Goal: Task Accomplishment & Management: Manage account settings

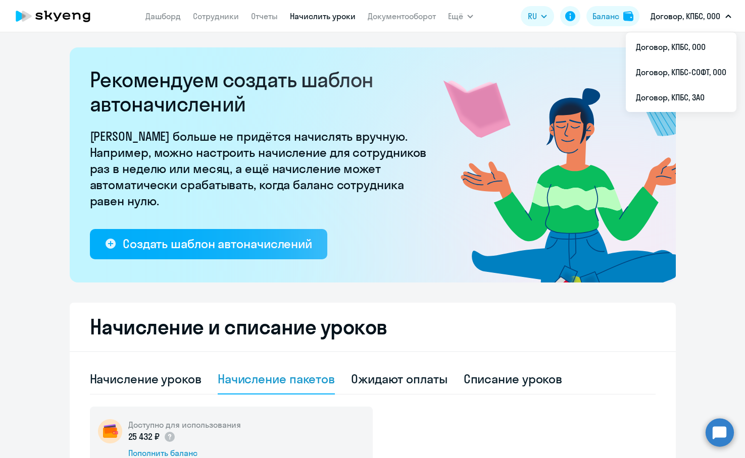
select select "10"
click at [710, 44] on li "Договор, КПБС, ООО" at bounding box center [681, 46] width 111 height 25
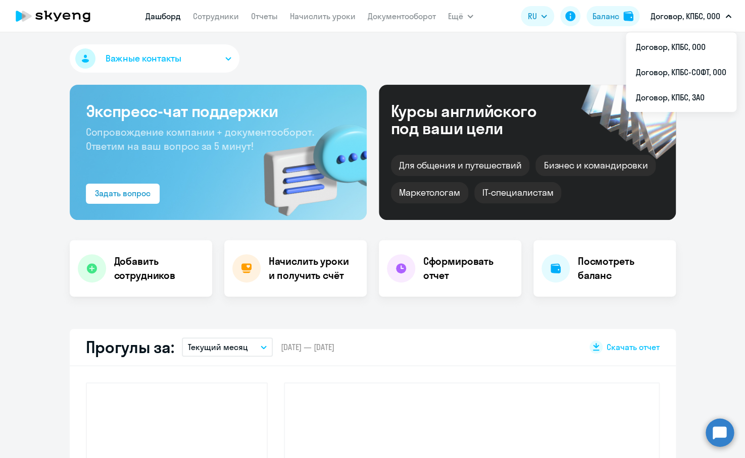
select select "30"
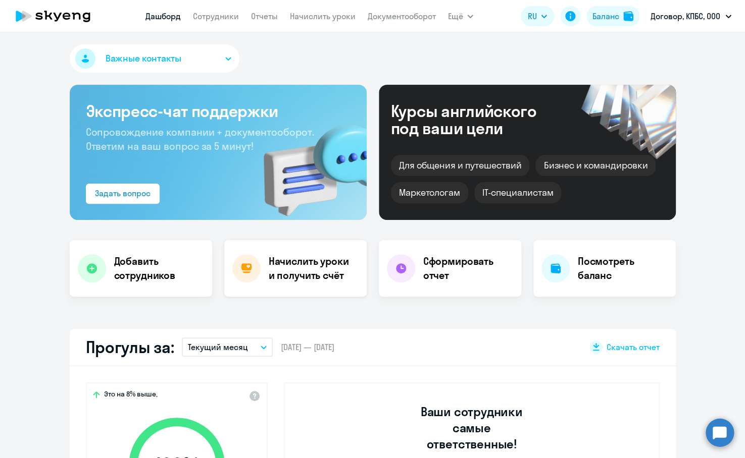
click at [293, 282] on h4 "Начислить уроки и получить счёт" at bounding box center [313, 268] width 88 height 28
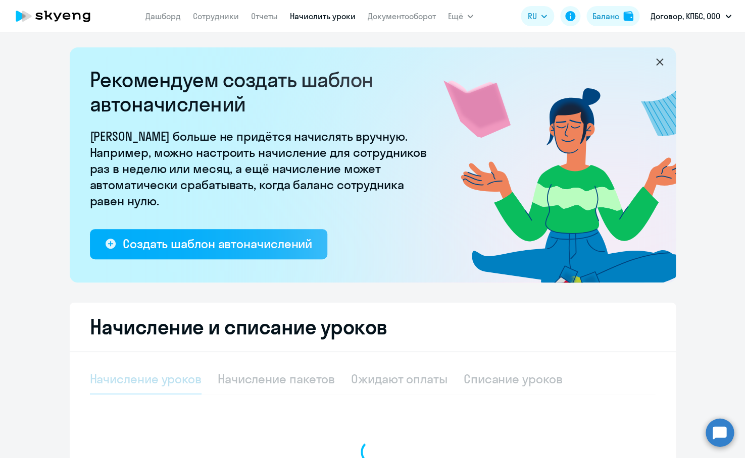
select select "10"
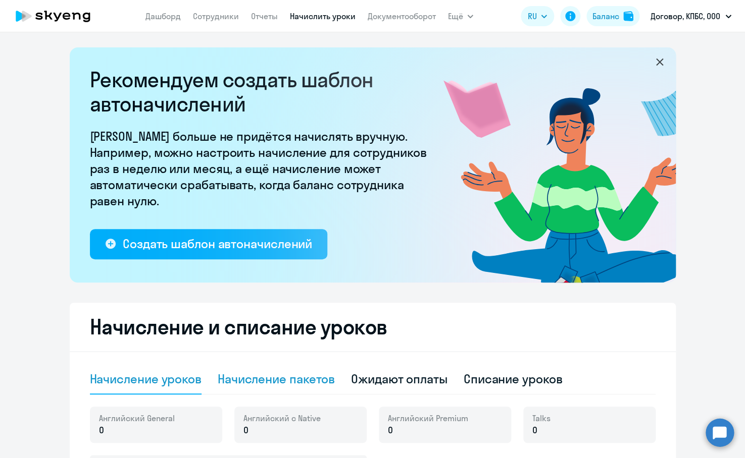
click at [298, 391] on div "Начисление пакетов" at bounding box center [276, 380] width 117 height 30
select select "10"
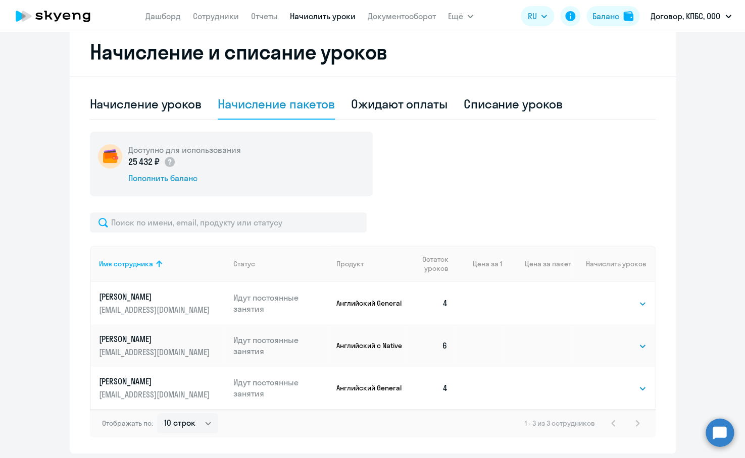
scroll to position [295, 0]
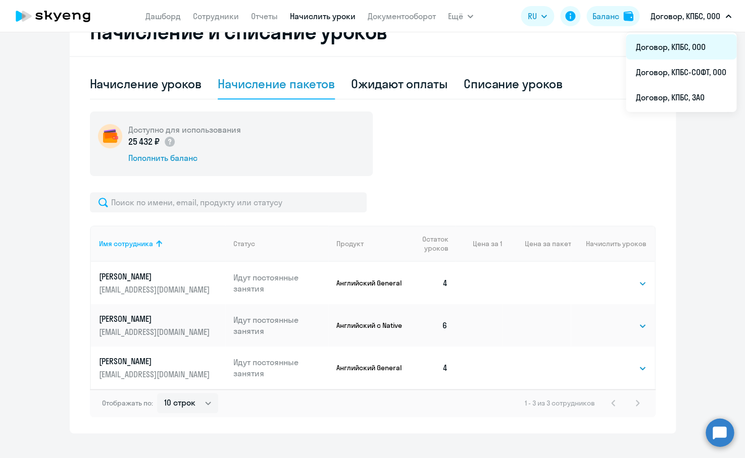
click at [695, 48] on li "Договор, КПБС, ООО" at bounding box center [681, 46] width 111 height 25
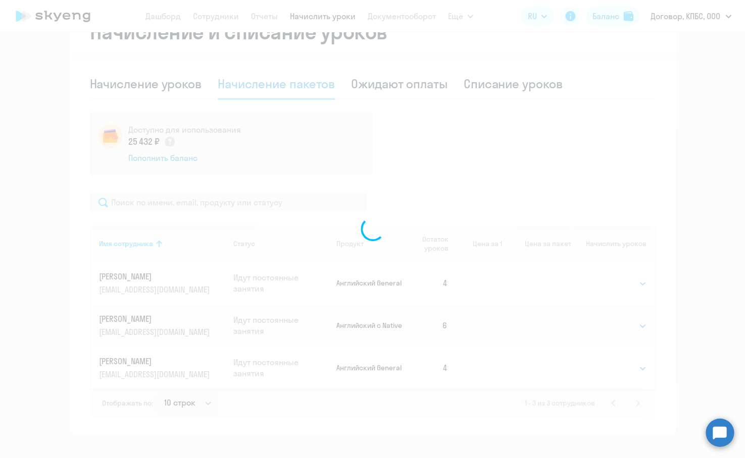
scroll to position [295, 0]
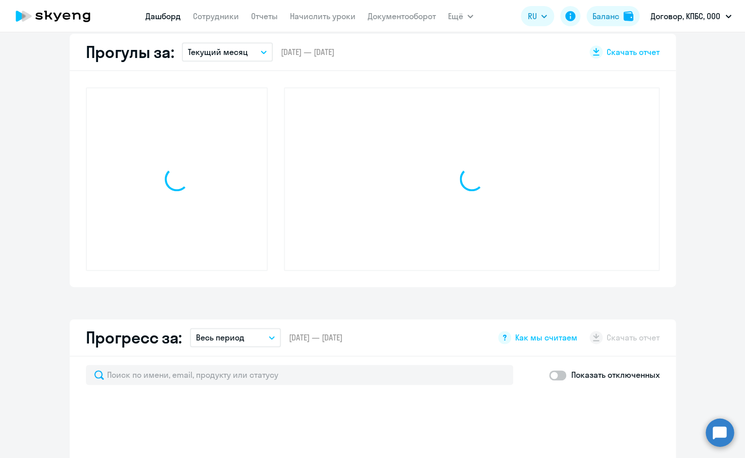
select select "30"
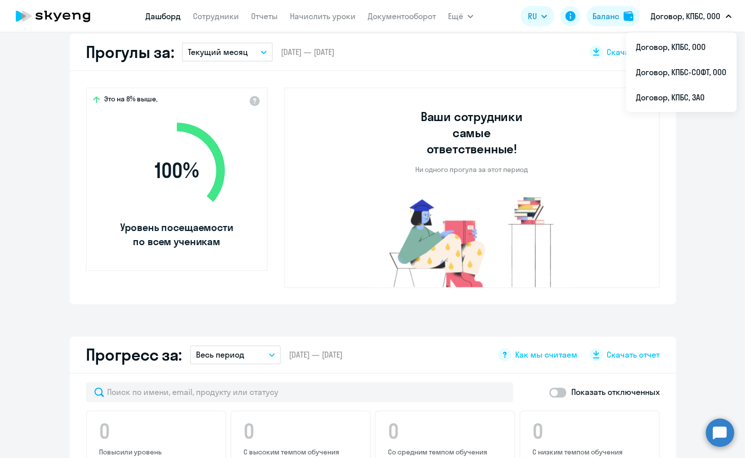
click at [686, 27] on button "Договор, КПБС, ООО" at bounding box center [690, 16] width 91 height 24
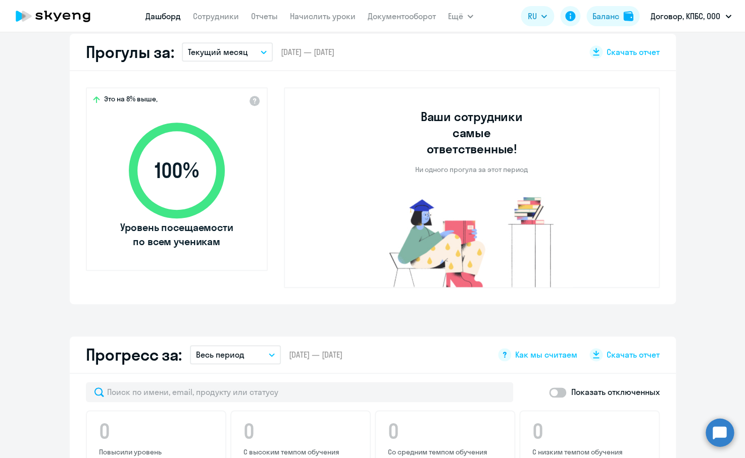
click at [685, 19] on p "Договор, КПБС, ООО" at bounding box center [685, 16] width 70 height 12
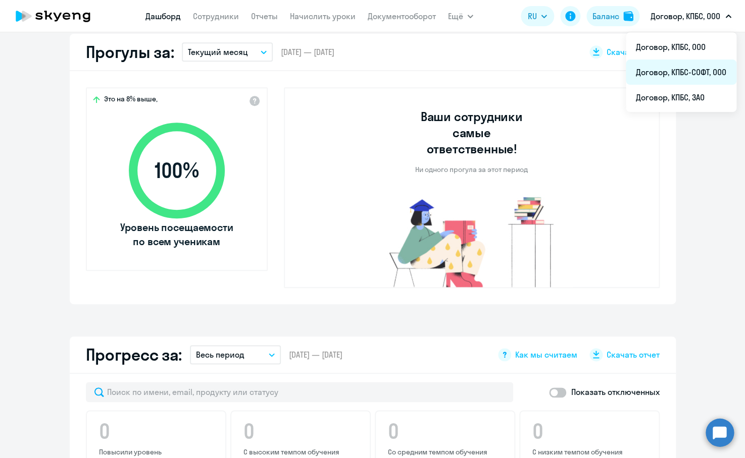
click at [690, 72] on li "Договор, КПБС-СОФТ, ООО" at bounding box center [681, 72] width 111 height 25
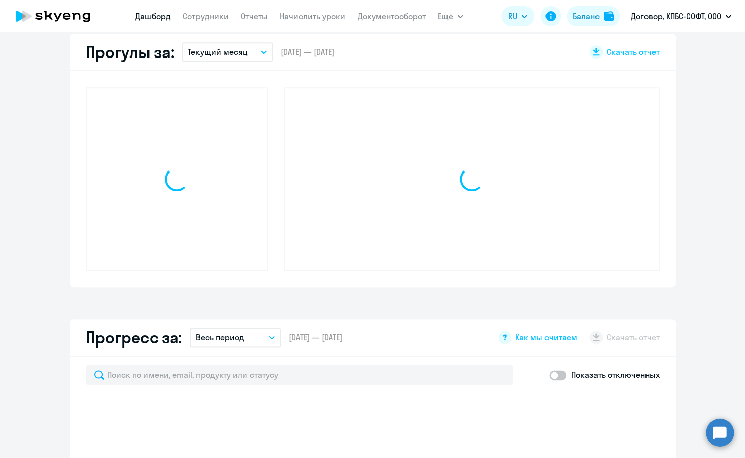
select select "30"
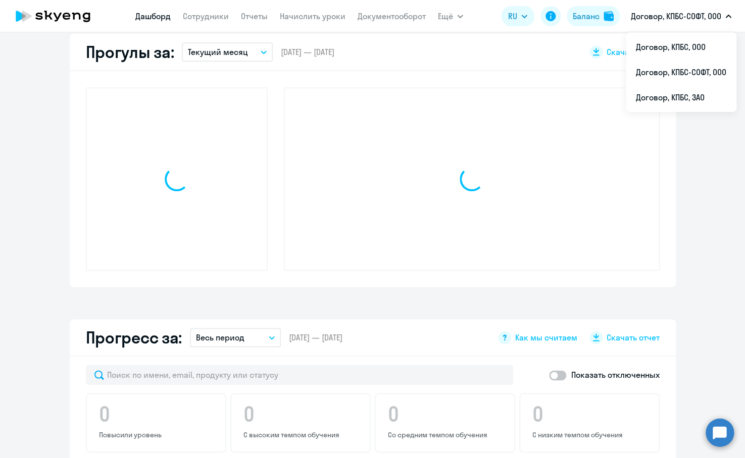
click at [695, 22] on button "Договор, КПБС-СОФТ, ООО" at bounding box center [681, 16] width 111 height 24
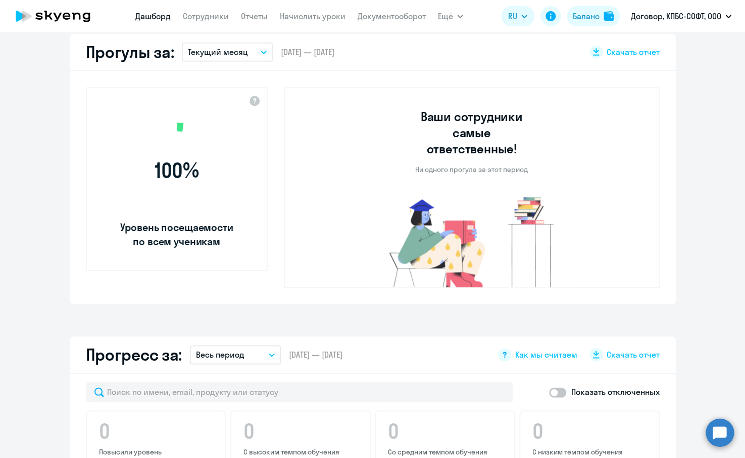
click at [688, 26] on button "Договор, КПБС-СОФТ, ООО" at bounding box center [681, 16] width 111 height 24
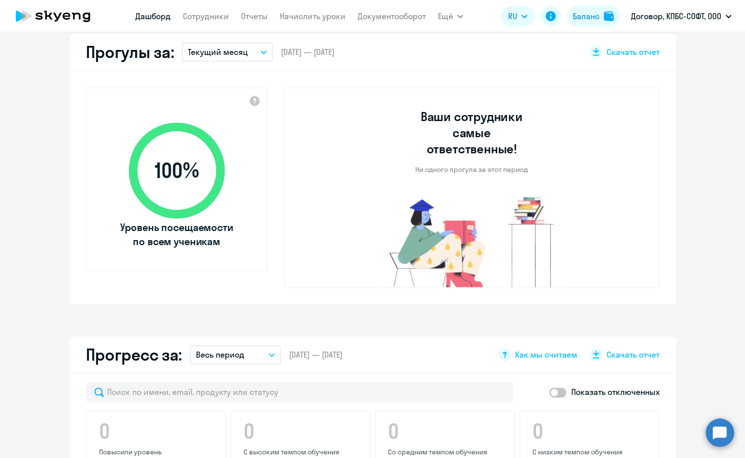
click at [686, 22] on button "Договор, КПБС-СОФТ, ООО" at bounding box center [681, 16] width 111 height 24
click at [682, 18] on p "Договор, КПБС-СОФТ, ООО" at bounding box center [676, 16] width 90 height 12
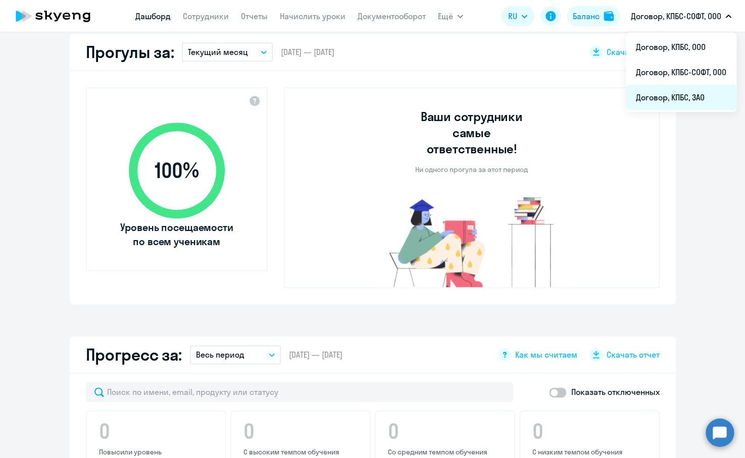
click at [683, 94] on li "Договор, КПБС, ЗАО" at bounding box center [681, 97] width 111 height 25
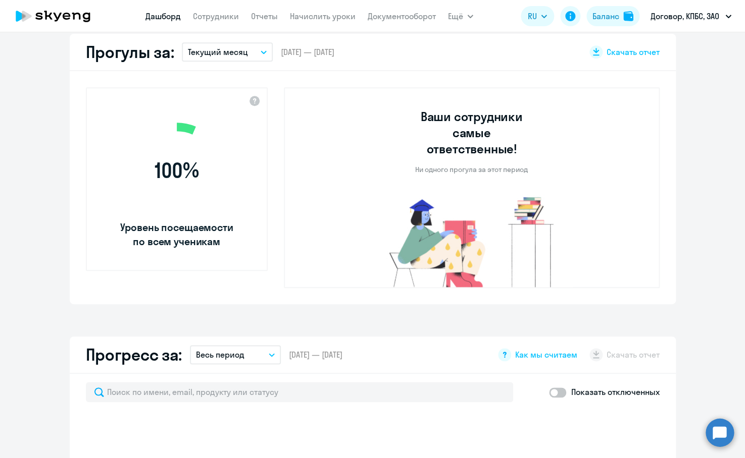
select select "30"
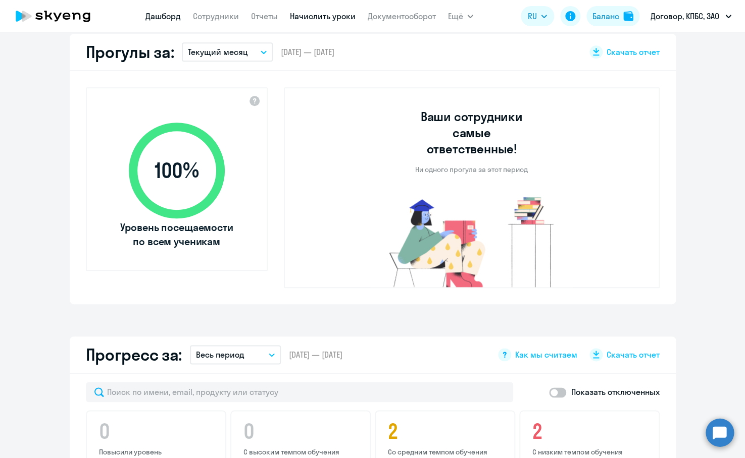
click at [309, 17] on link "Начислить уроки" at bounding box center [323, 16] width 66 height 10
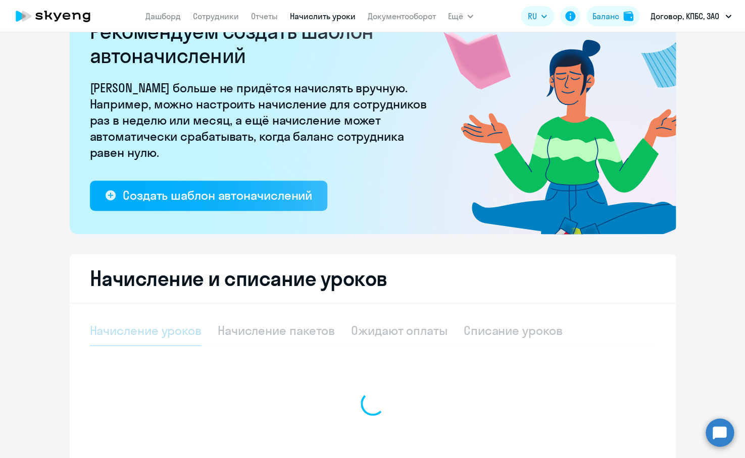
select select "10"
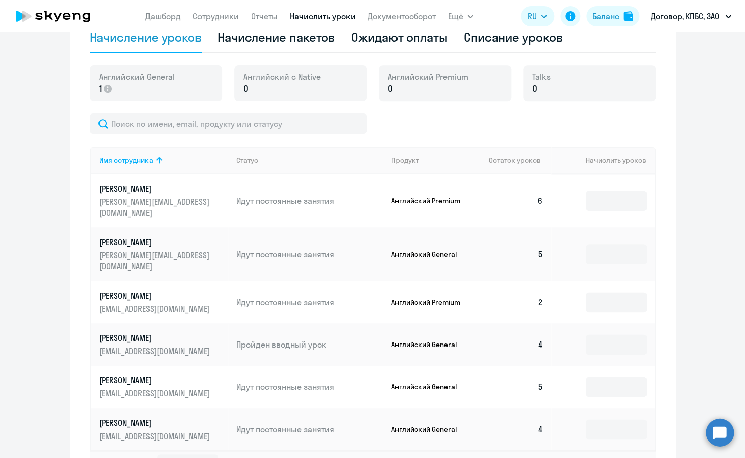
scroll to position [349, 0]
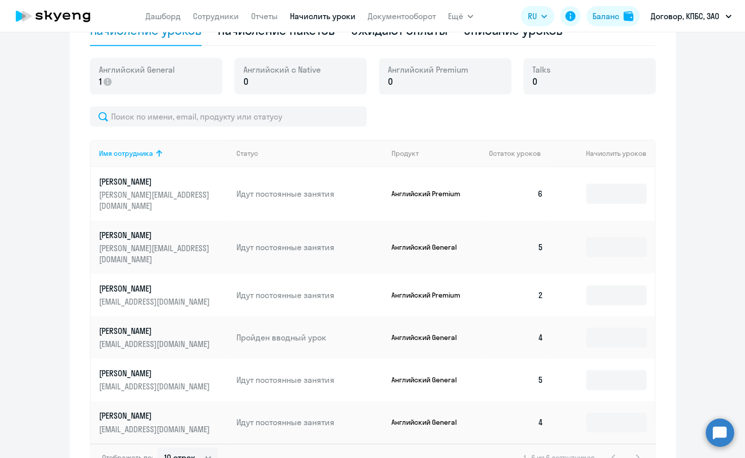
click at [190, 296] on p "[EMAIL_ADDRESS][DOMAIN_NAME]" at bounding box center [155, 301] width 113 height 11
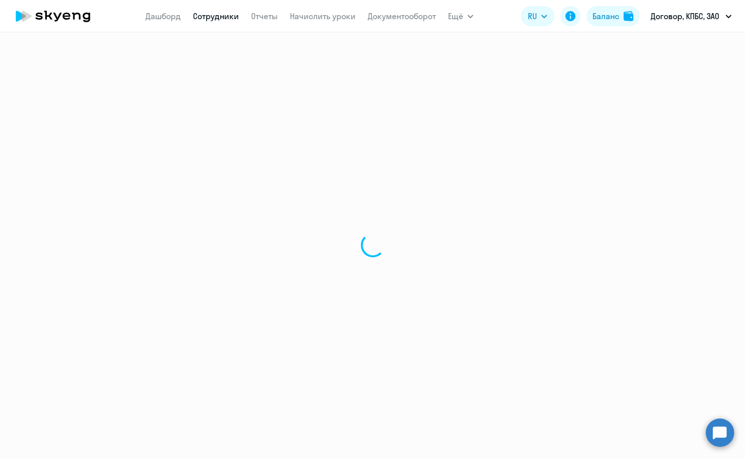
select select "english"
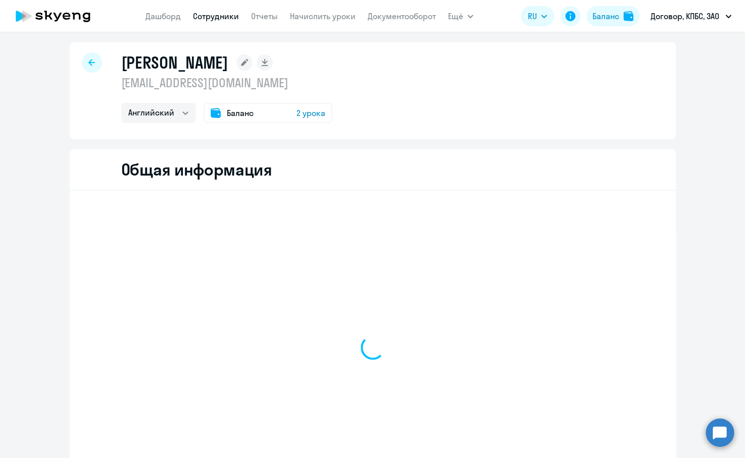
scroll to position [8, 0]
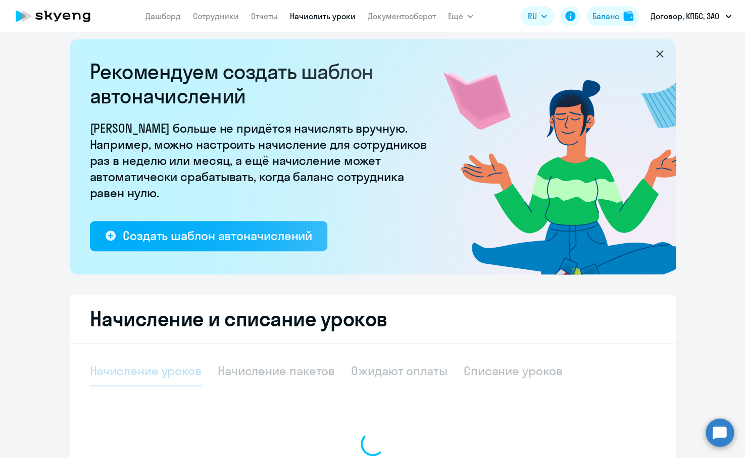
select select "10"
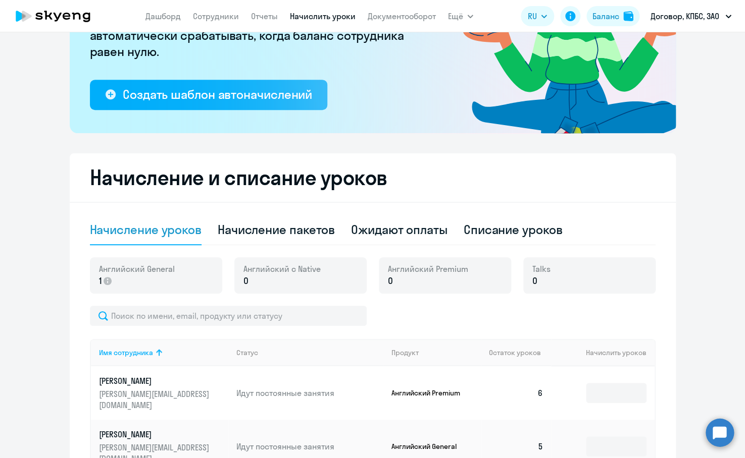
scroll to position [172, 0]
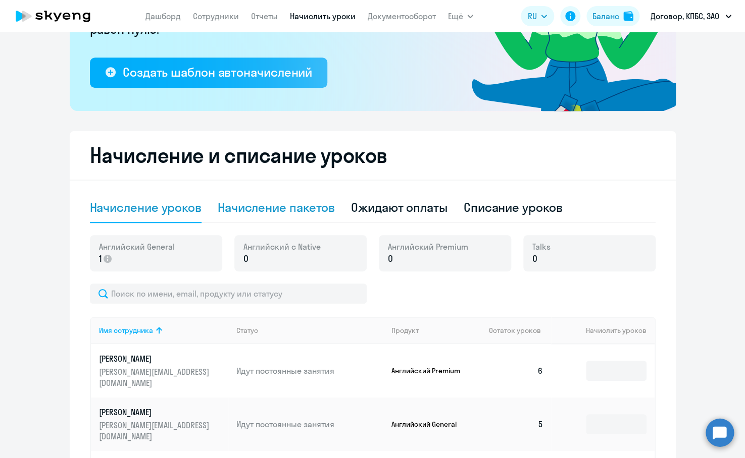
click at [268, 204] on div "Начисление пакетов" at bounding box center [276, 207] width 117 height 16
select select "10"
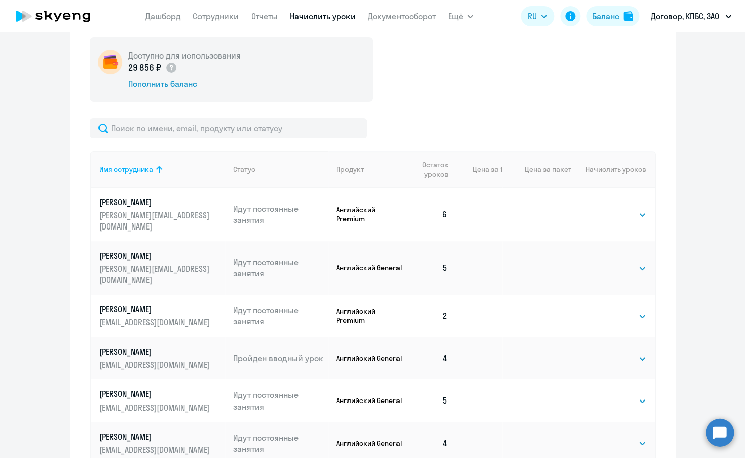
scroll to position [358, 0]
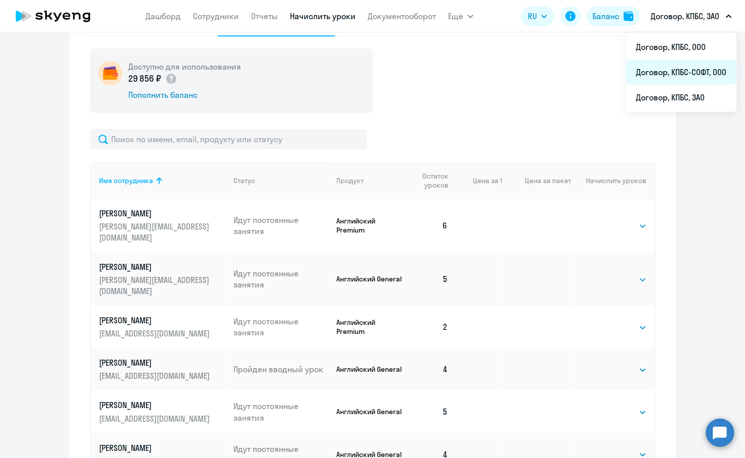
click at [682, 79] on li "Договор, КПБС-СОФТ, ООО" at bounding box center [681, 72] width 111 height 25
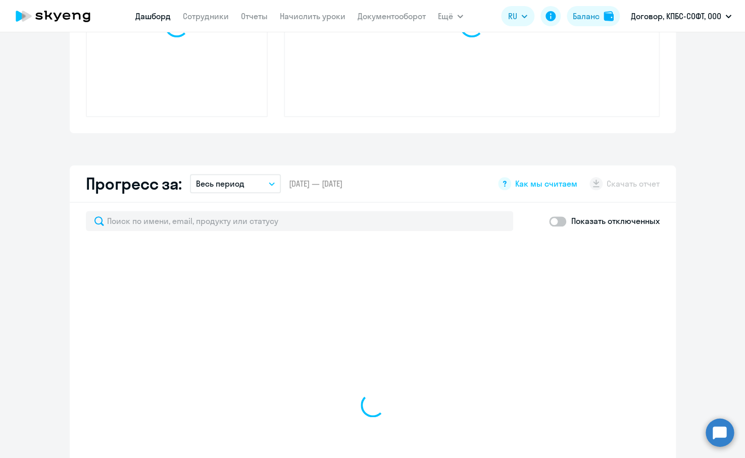
scroll to position [358, 0]
select select "30"
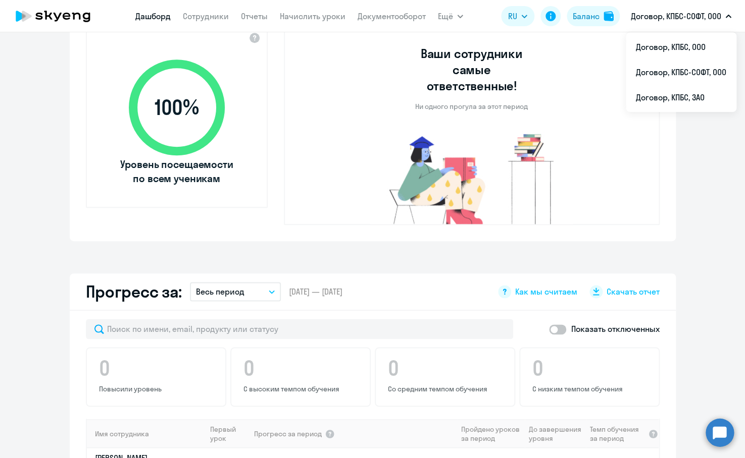
click at [671, 18] on p "Договор, КПБС-СОФТ, ООО" at bounding box center [676, 16] width 90 height 12
click at [680, 97] on li "Договор, КПБС, ЗАО" at bounding box center [681, 97] width 111 height 25
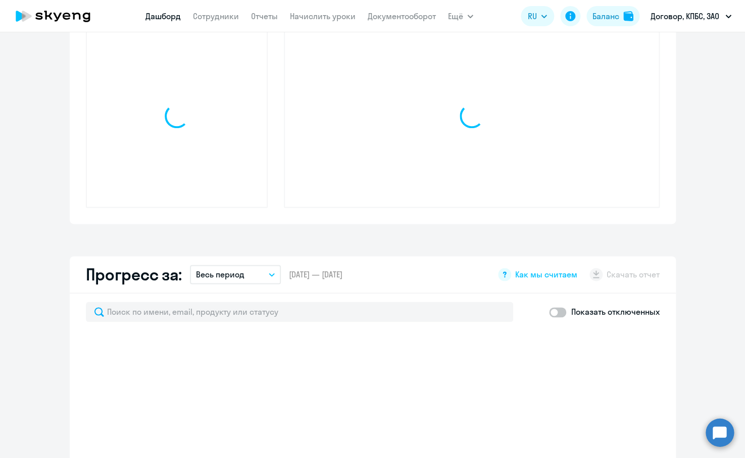
select select "30"
